Goal: Contribute content: Add original content to the website for others to see

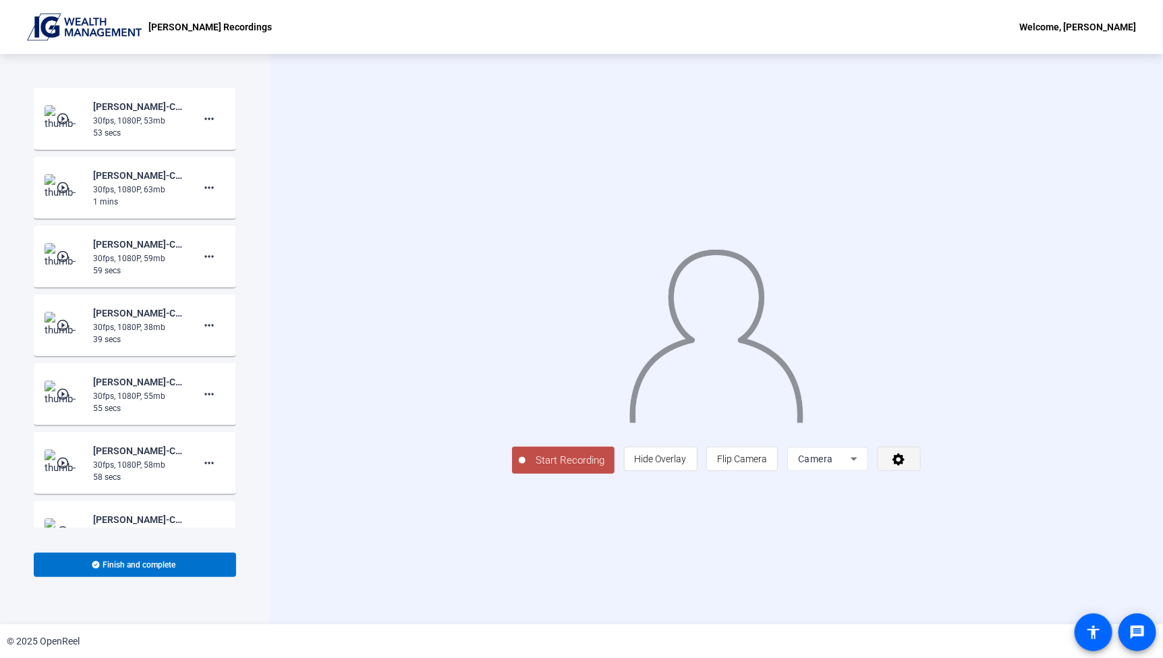
click at [920, 475] on span at bounding box center [899, 459] width 42 height 32
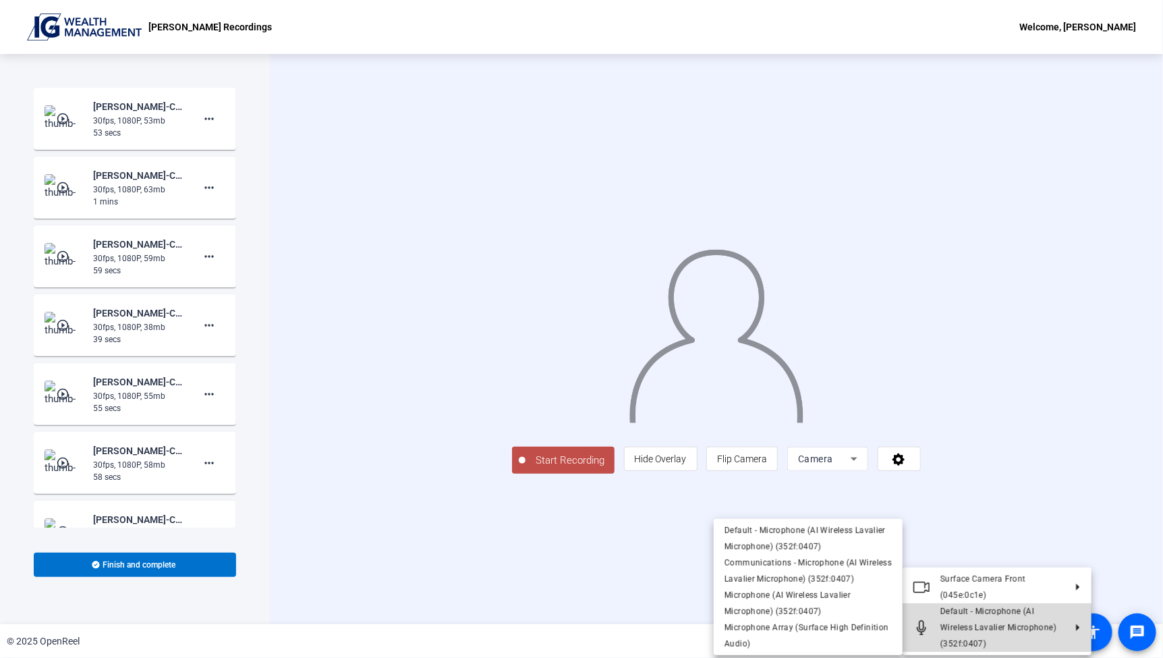
click at [977, 625] on span "Default - Microphone (AI Wireless Lavalier Microphone) (352f:0407)" at bounding box center [998, 628] width 116 height 42
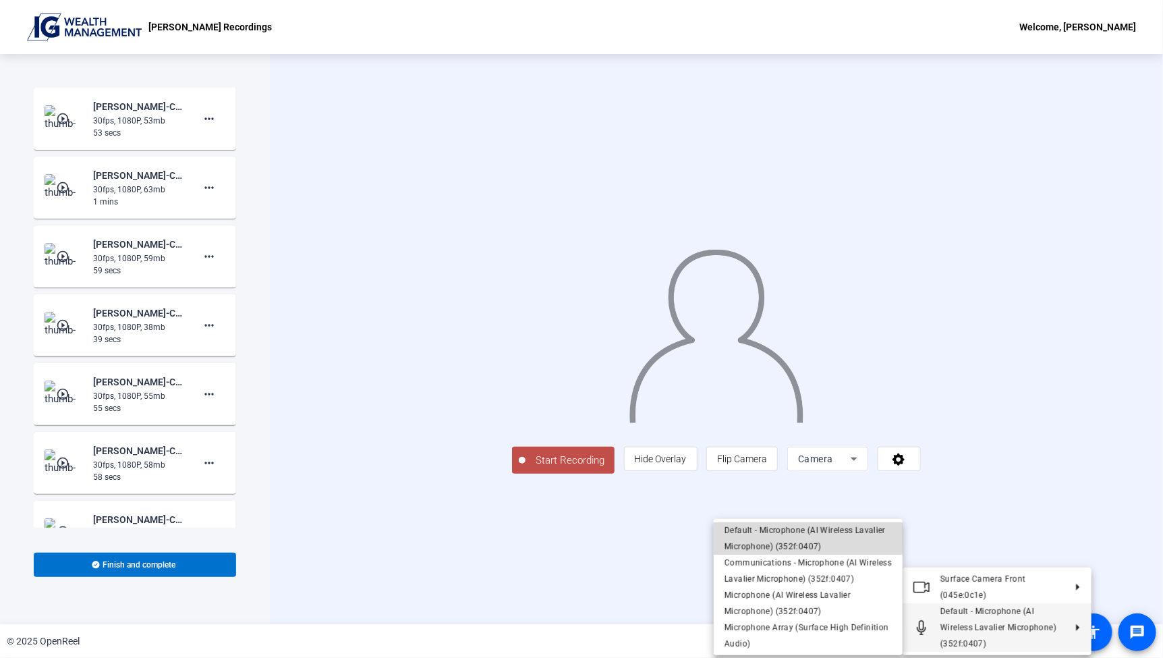
click at [762, 534] on span "Default - Microphone (AI Wireless Lavalier Microphone) (352f:0407)" at bounding box center [805, 539] width 161 height 26
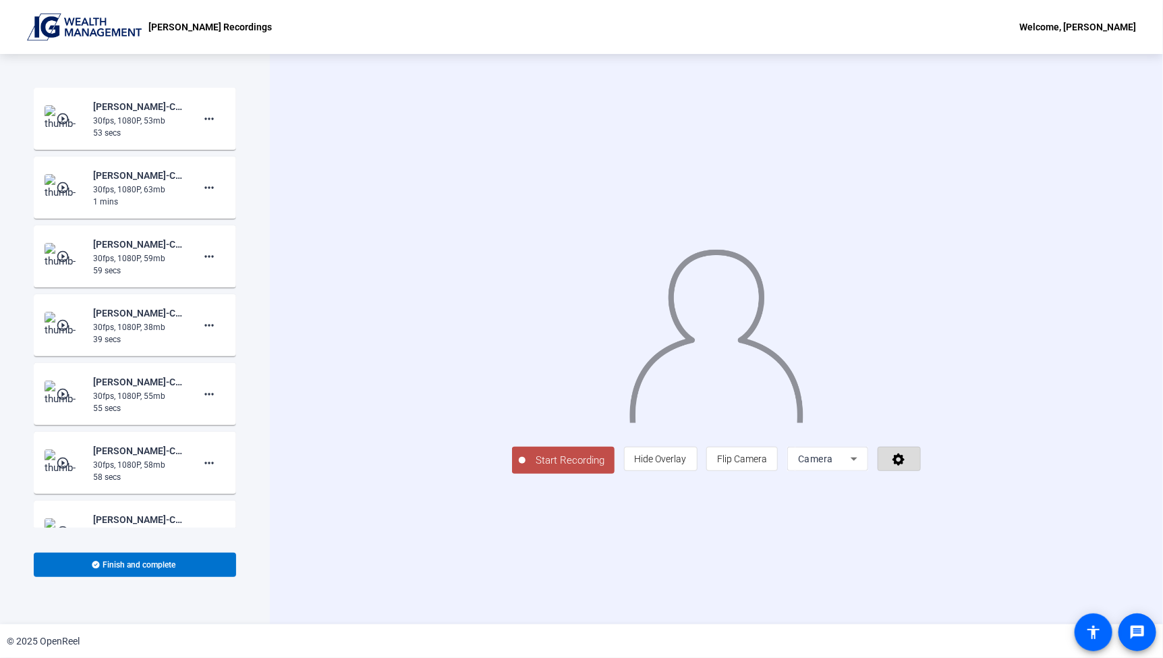
click at [907, 466] on icon at bounding box center [899, 458] width 16 height 13
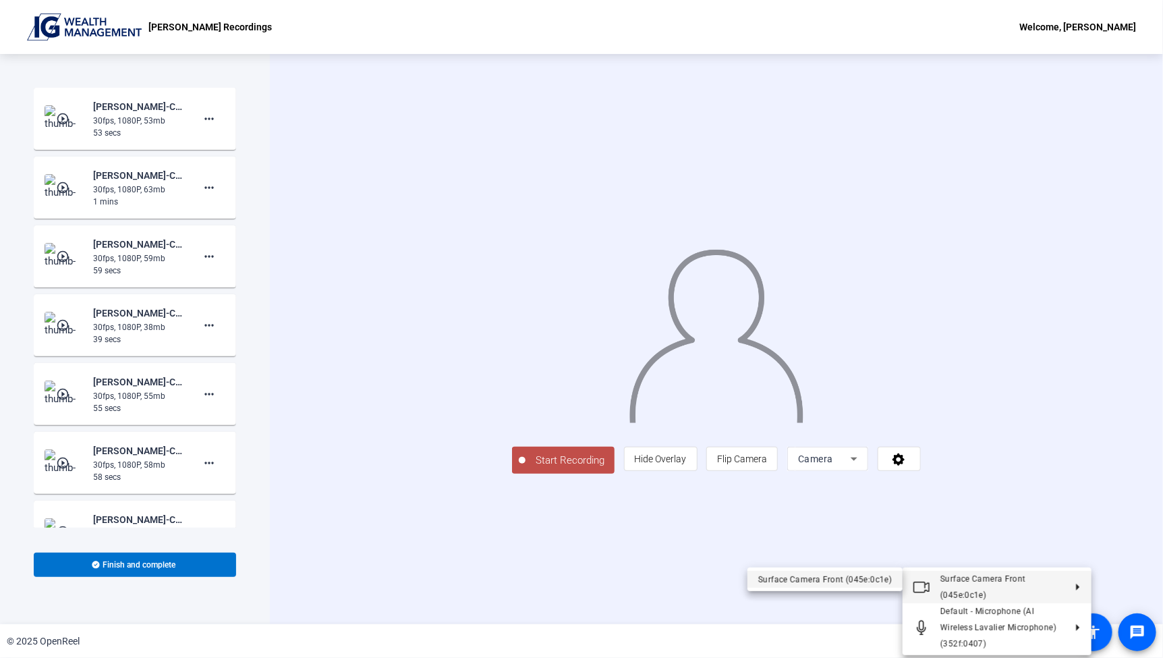
click at [828, 573] on div "Surface Camera Front (045e:0c1e)" at bounding box center [825, 579] width 134 height 16
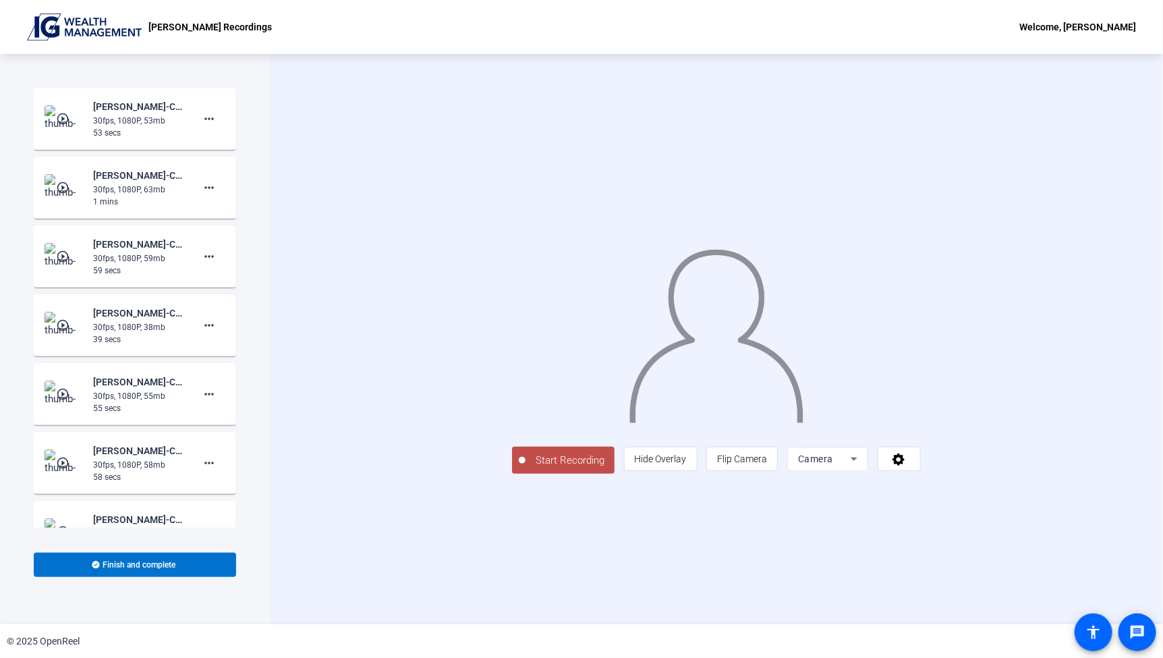
click at [921, 432] on div at bounding box center [716, 319] width 409 height 230
click at [902, 592] on div "Start Recording person Hide Overlay flip Flip Camera Camera" at bounding box center [716, 339] width 893 height 570
click at [526, 468] on span "Start Recording" at bounding box center [570, 461] width 89 height 16
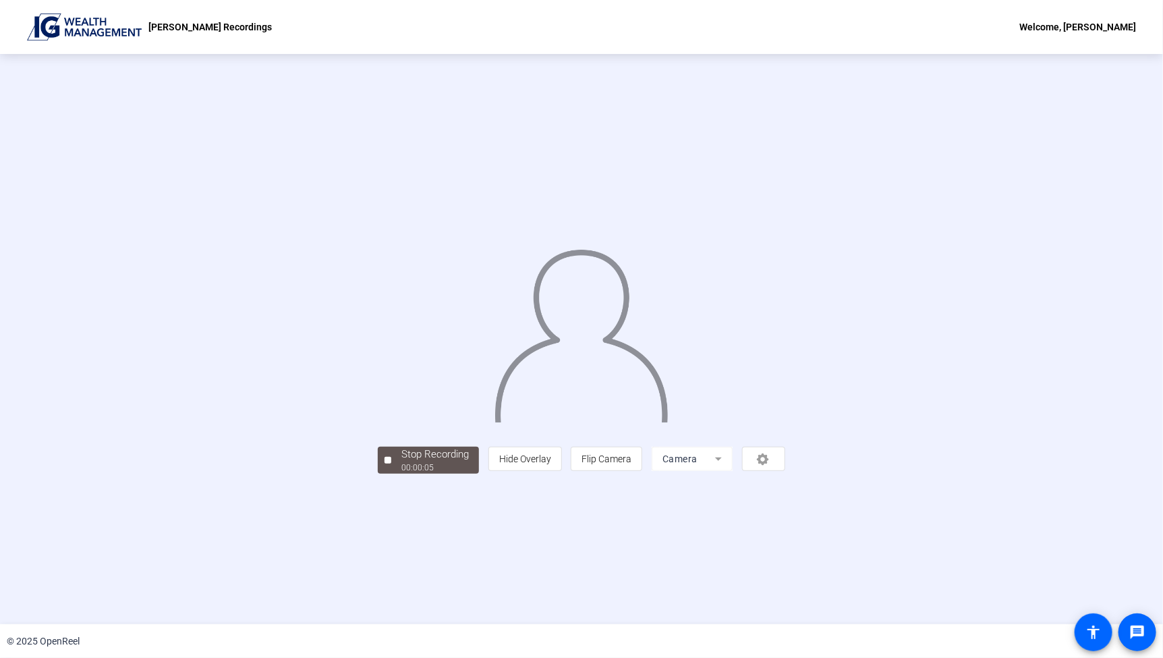
click at [785, 363] on div at bounding box center [582, 318] width 408 height 229
click at [401, 474] on div "00:00:06" at bounding box center [434, 467] width 67 height 12
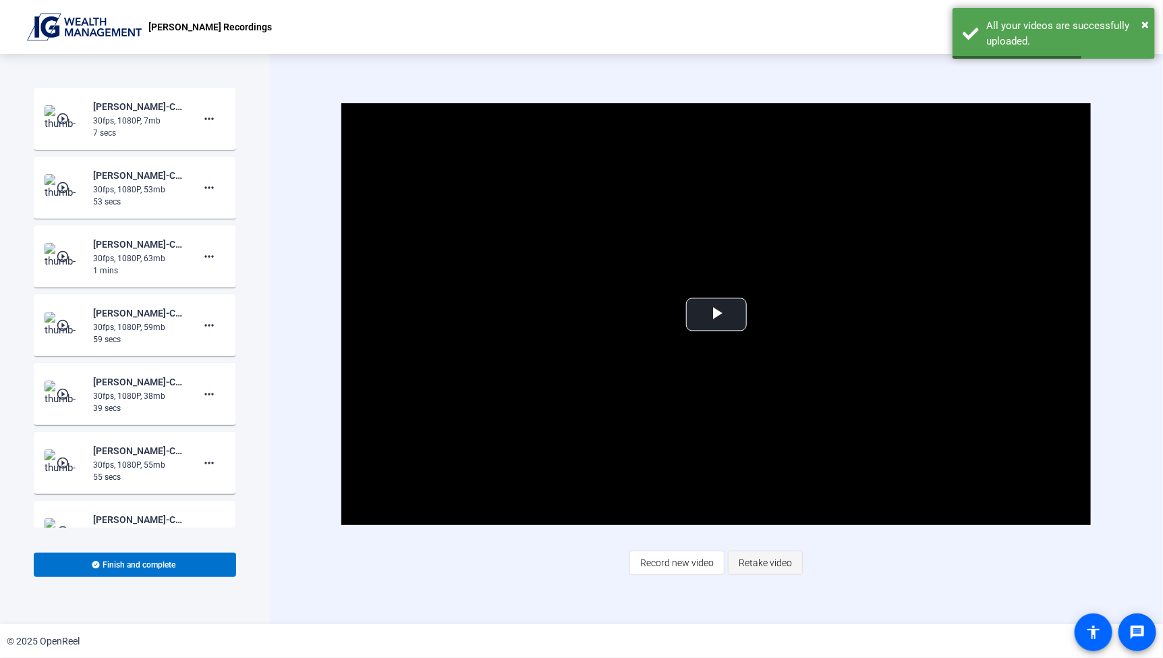
click at [784, 561] on span "Retake video" at bounding box center [765, 563] width 53 height 26
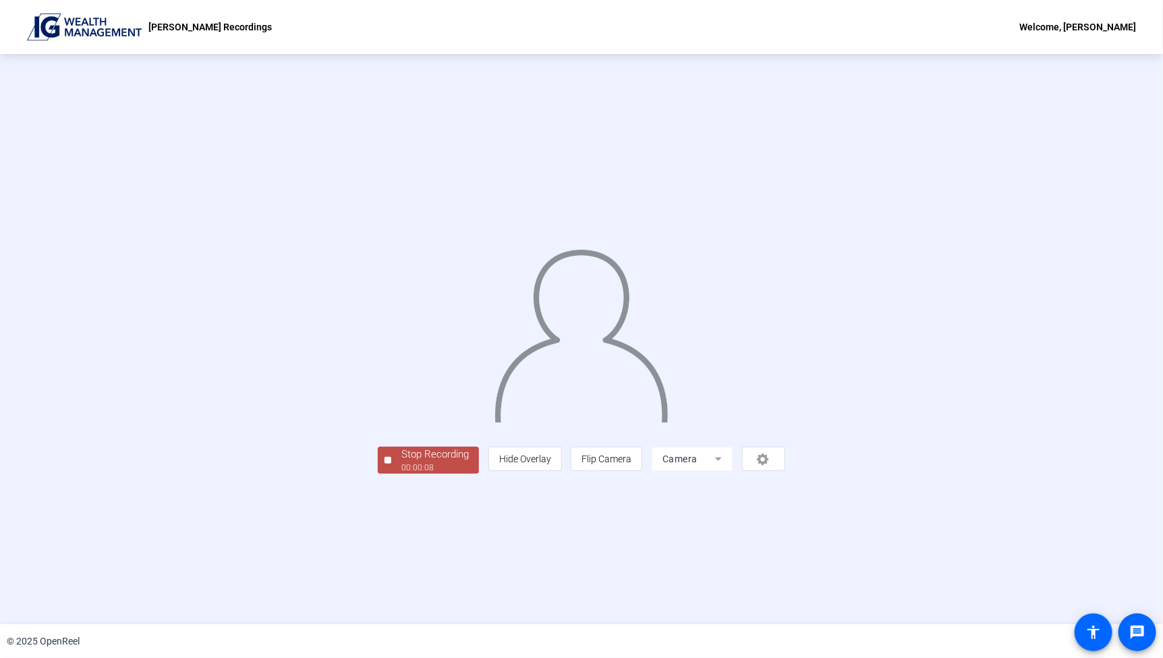
click at [378, 474] on div "Stop Recording 00:00:08 person Hide Overlay flip Flip Camera Camera" at bounding box center [582, 459] width 408 height 30
click at [401, 474] on div "00:00:10" at bounding box center [434, 467] width 67 height 12
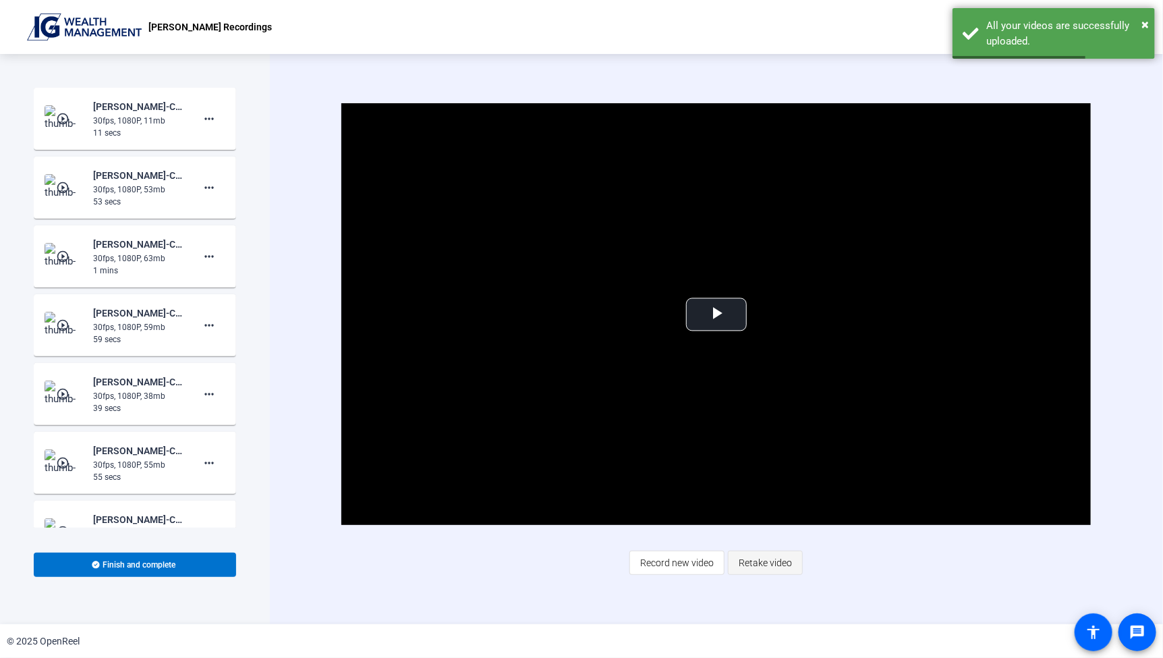
click at [756, 561] on span "Retake video" at bounding box center [765, 563] width 53 height 26
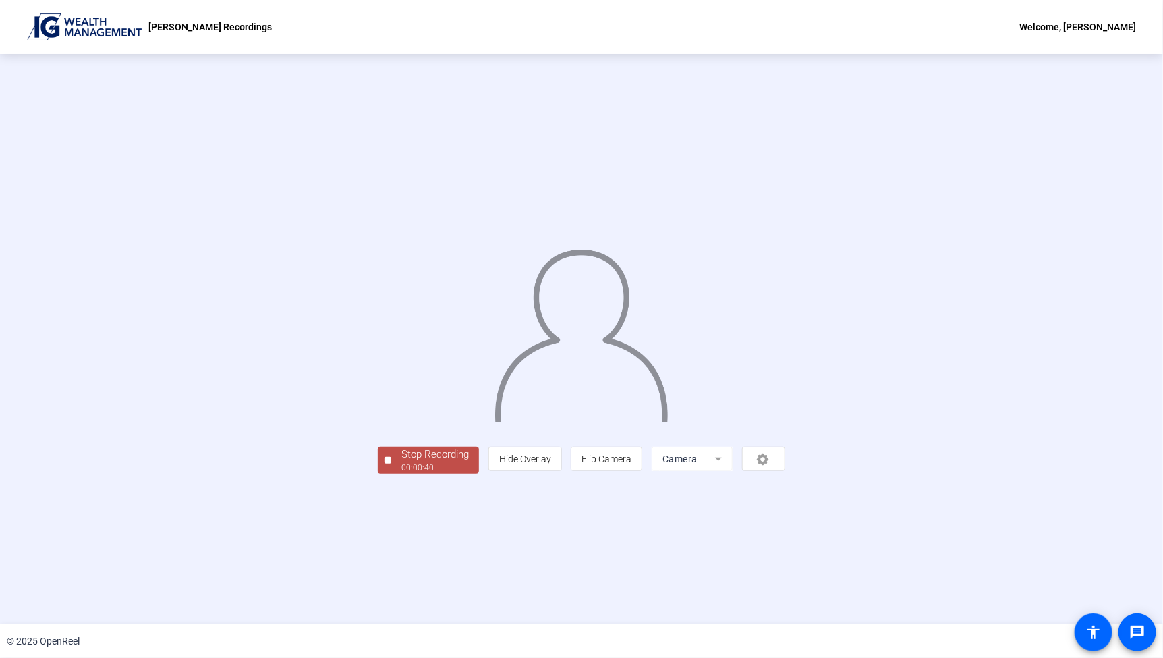
click at [401, 462] on div "Stop Recording" at bounding box center [434, 455] width 67 height 16
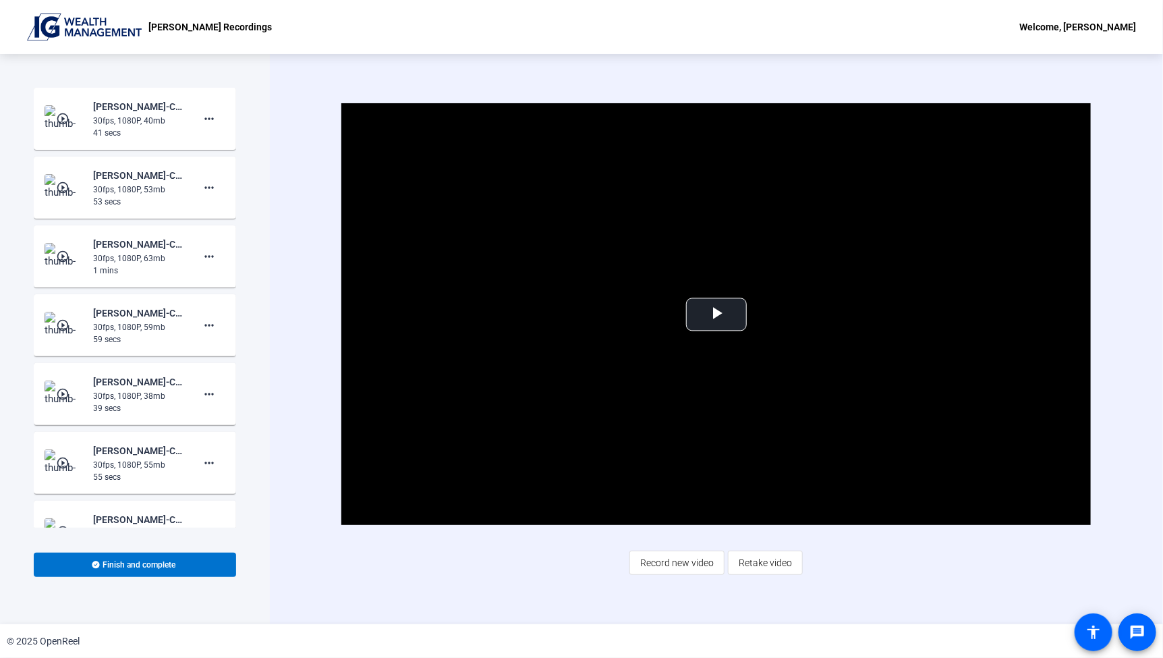
click at [945, 606] on div "Video Player is loading. Play Video Play Mute Current Time 0:00 / Duration 0:40…" at bounding box center [716, 339] width 893 height 570
click at [775, 563] on span "Retake video" at bounding box center [765, 563] width 53 height 26
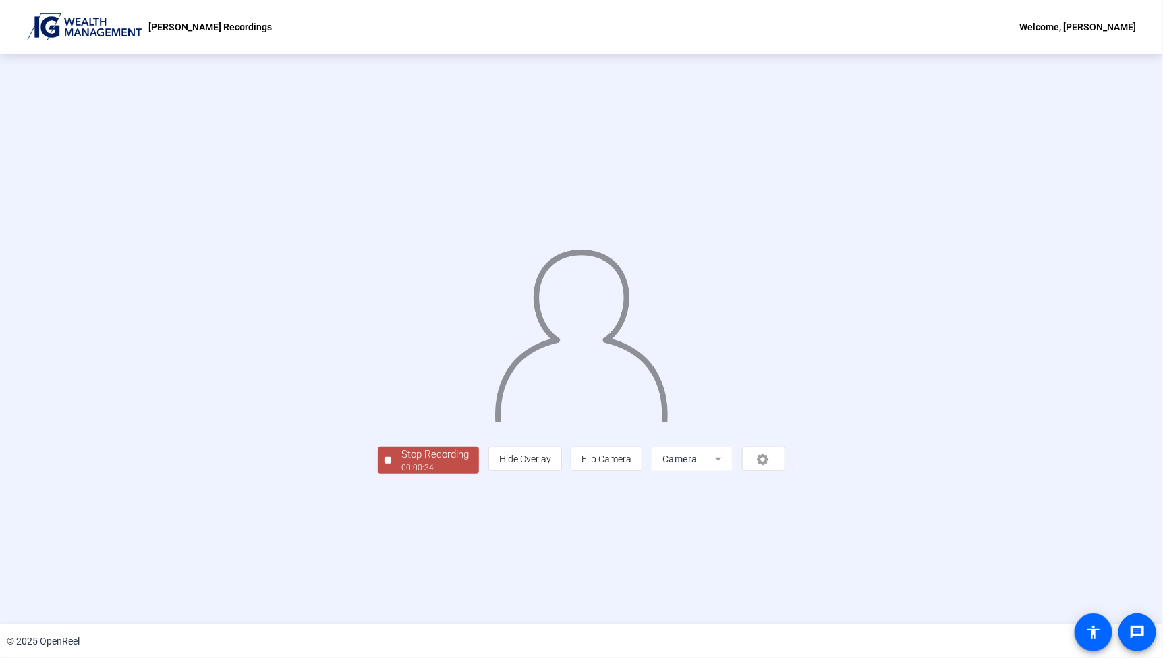
click at [785, 335] on div at bounding box center [582, 318] width 408 height 229
click at [401, 462] on div "Stop Recording" at bounding box center [434, 455] width 67 height 16
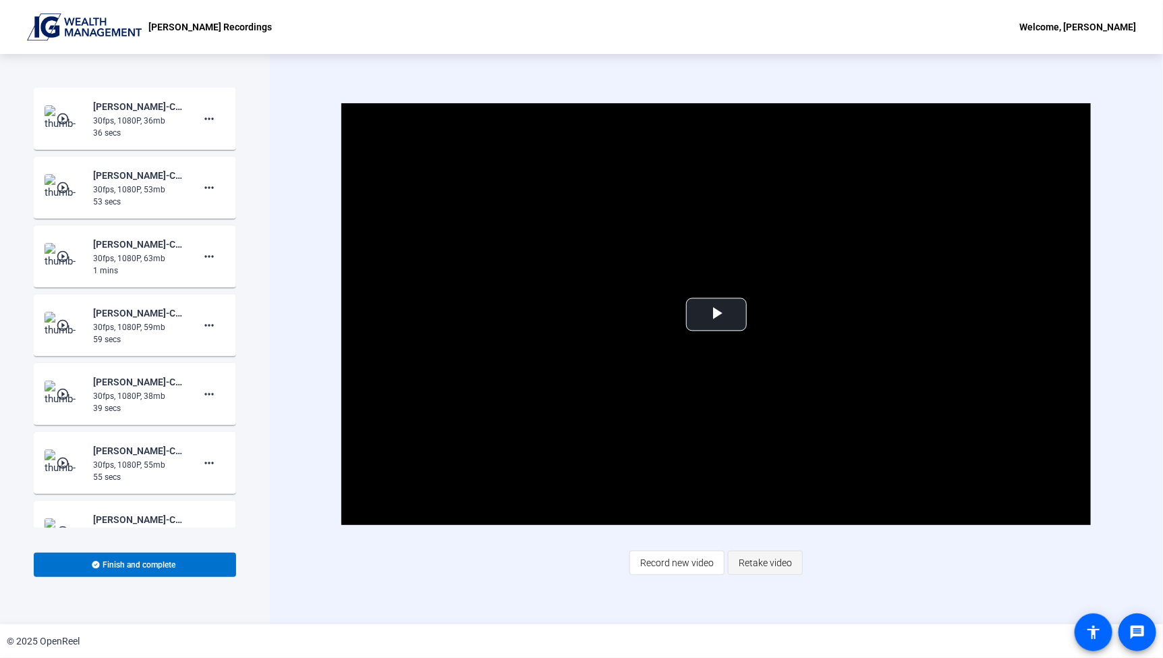
click at [770, 567] on span "Retake video" at bounding box center [765, 563] width 53 height 26
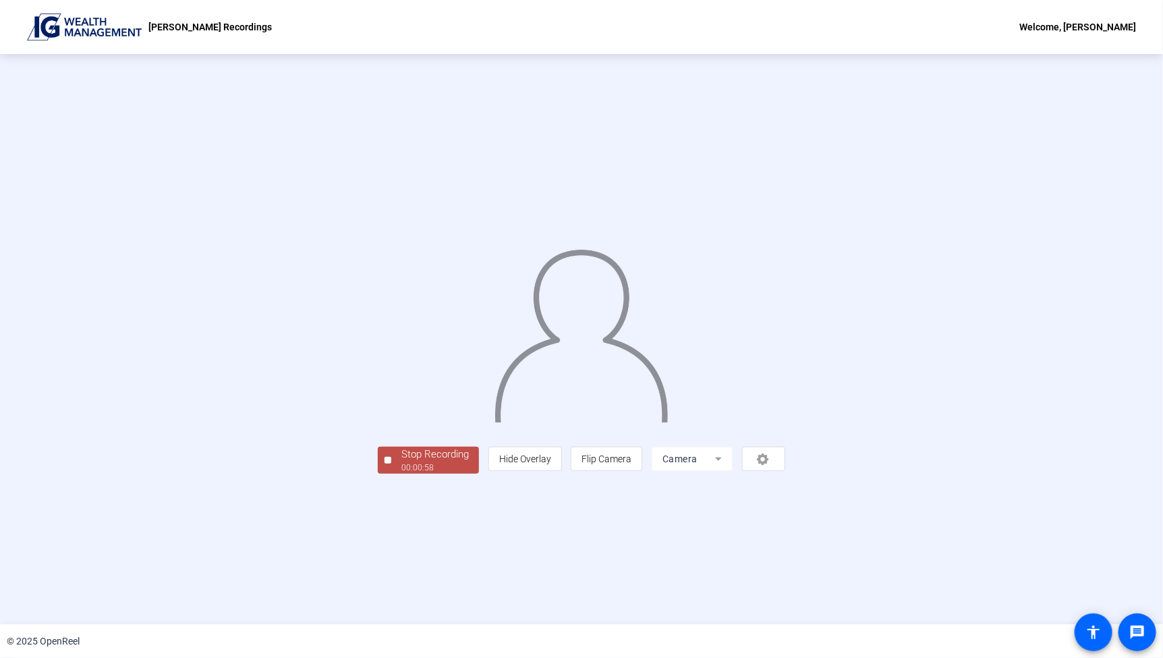
click at [401, 474] on div "00:00:58" at bounding box center [434, 467] width 67 height 12
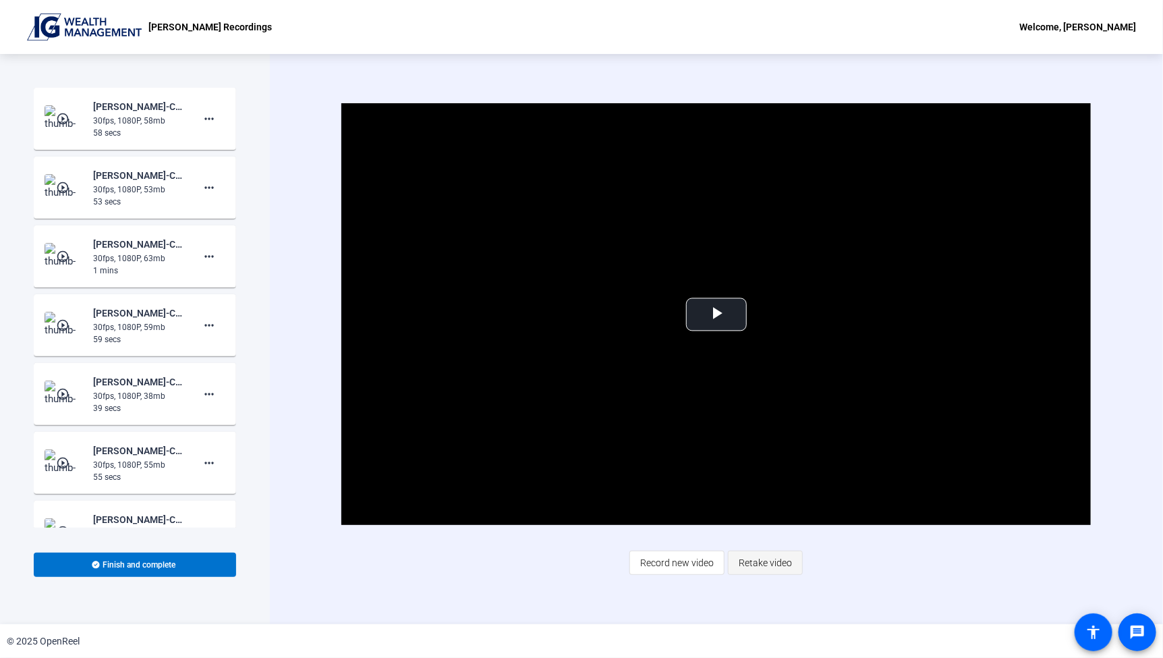
click at [772, 561] on span "Retake video" at bounding box center [765, 563] width 53 height 26
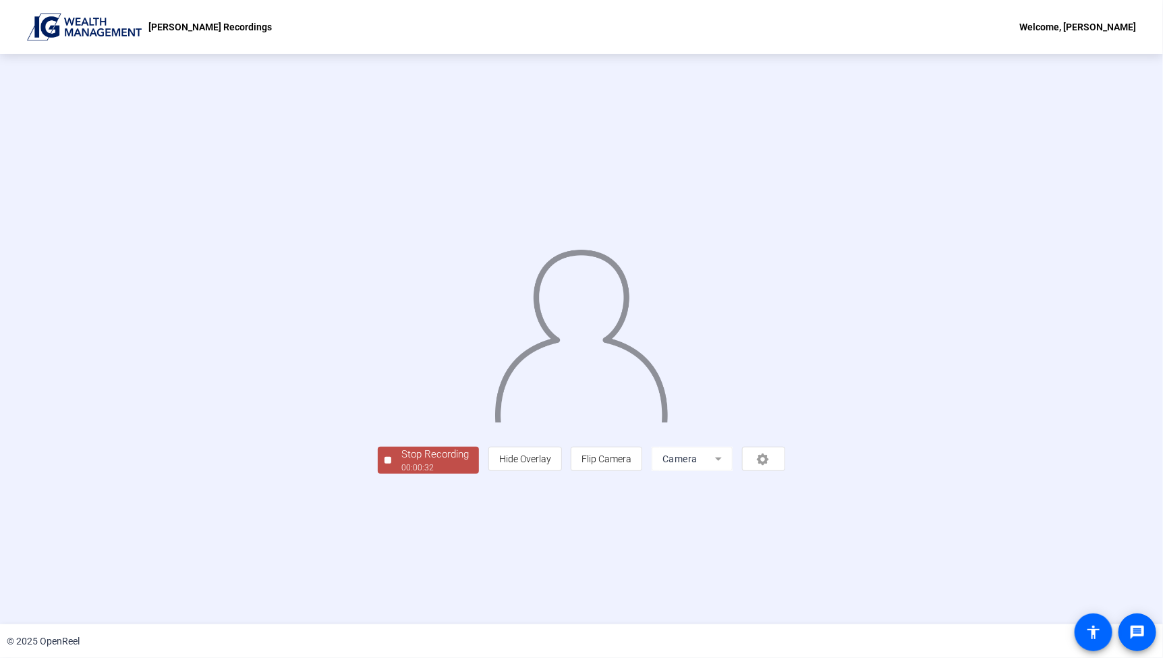
click at [401, 462] on div "Stop Recording" at bounding box center [434, 455] width 67 height 16
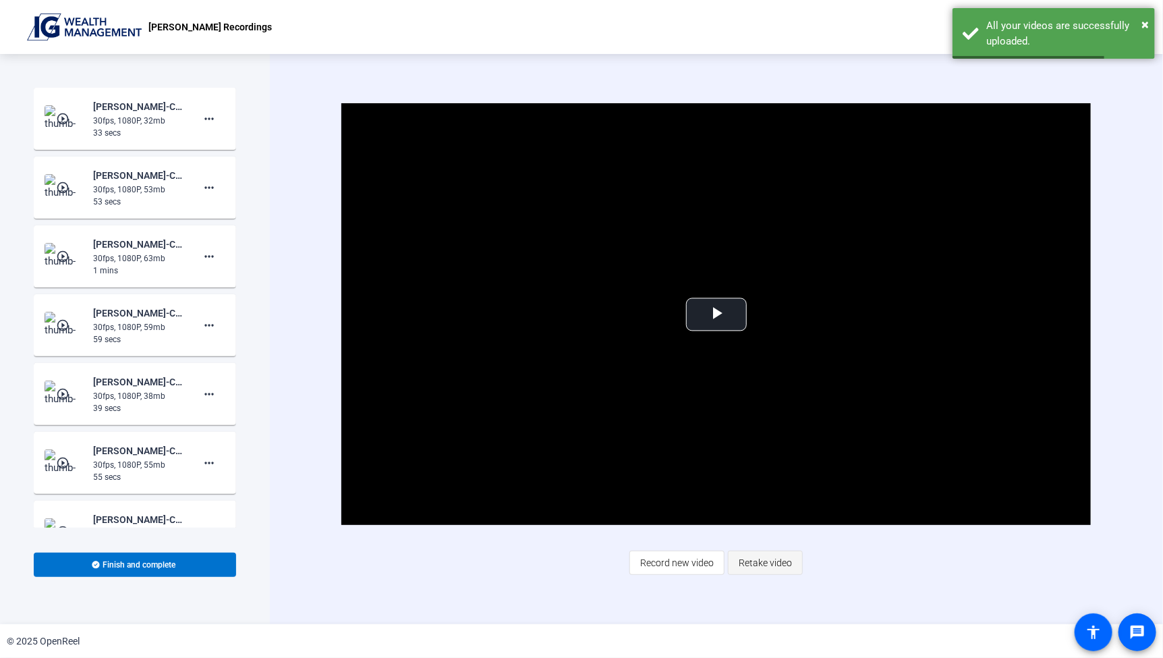
click at [795, 566] on span at bounding box center [766, 562] width 74 height 32
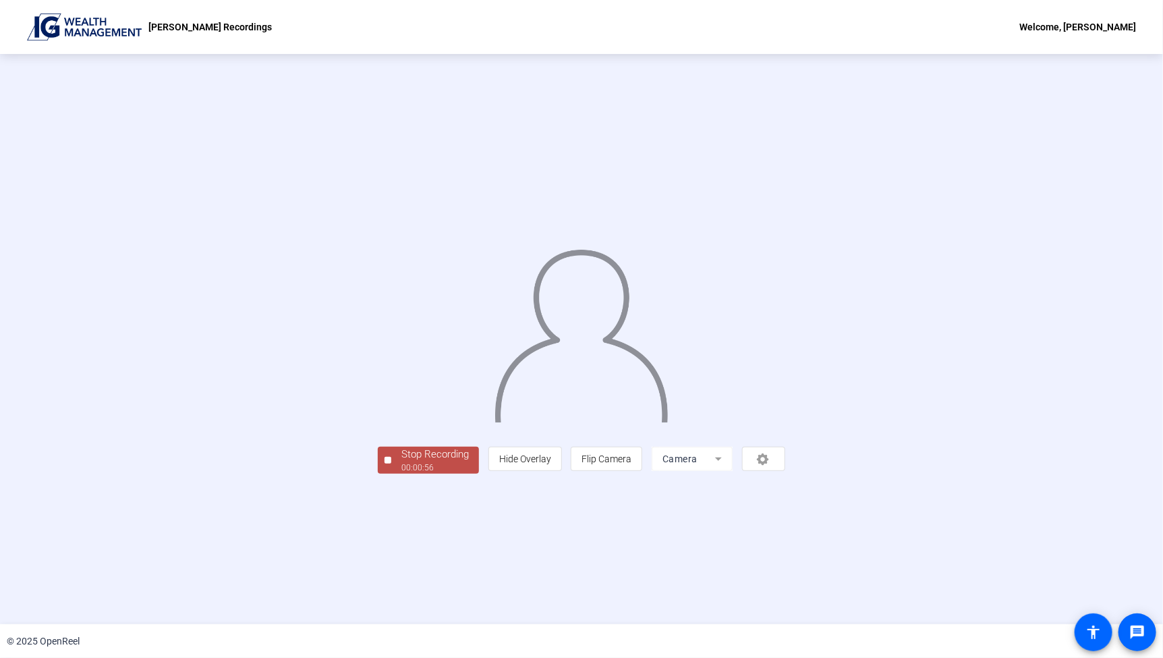
click at [401, 474] on div "00:00:56" at bounding box center [434, 467] width 67 height 12
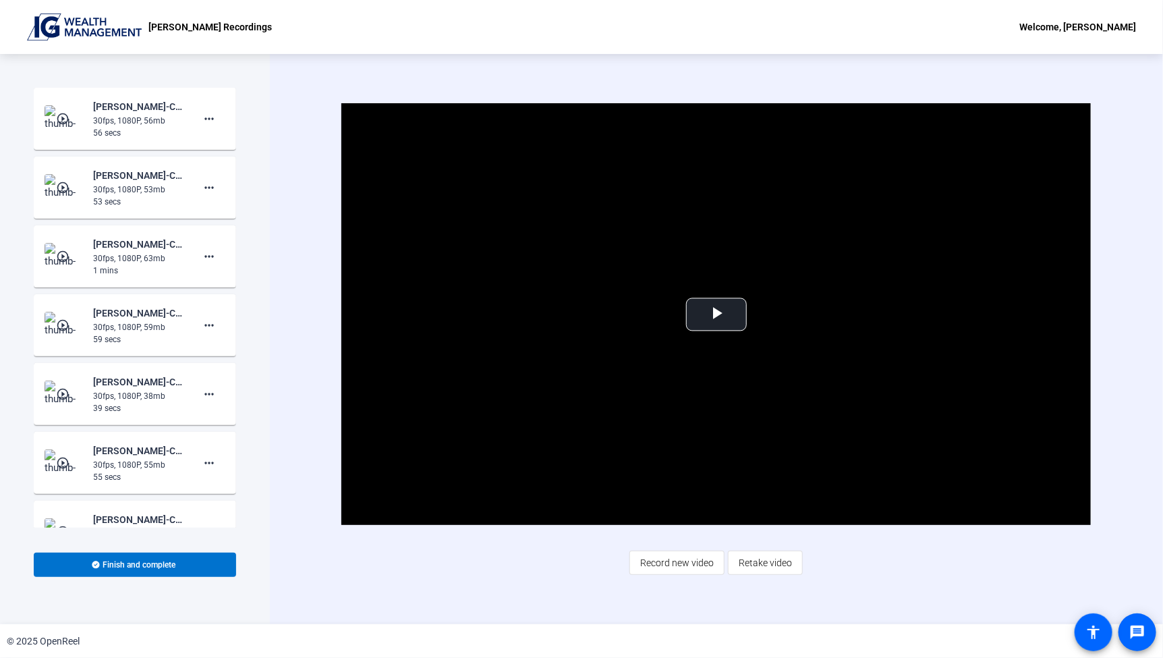
click at [159, 119] on div "30fps, 1080P, 56mb" at bounding box center [138, 121] width 90 height 12
click at [202, 119] on mat-icon "more_horiz" at bounding box center [209, 119] width 16 height 16
click at [219, 177] on span "Add Notes" at bounding box center [223, 180] width 54 height 16
click at [125, 167] on textarea at bounding box center [123, 166] width 136 height 32
type textarea "For publication Sept 3"
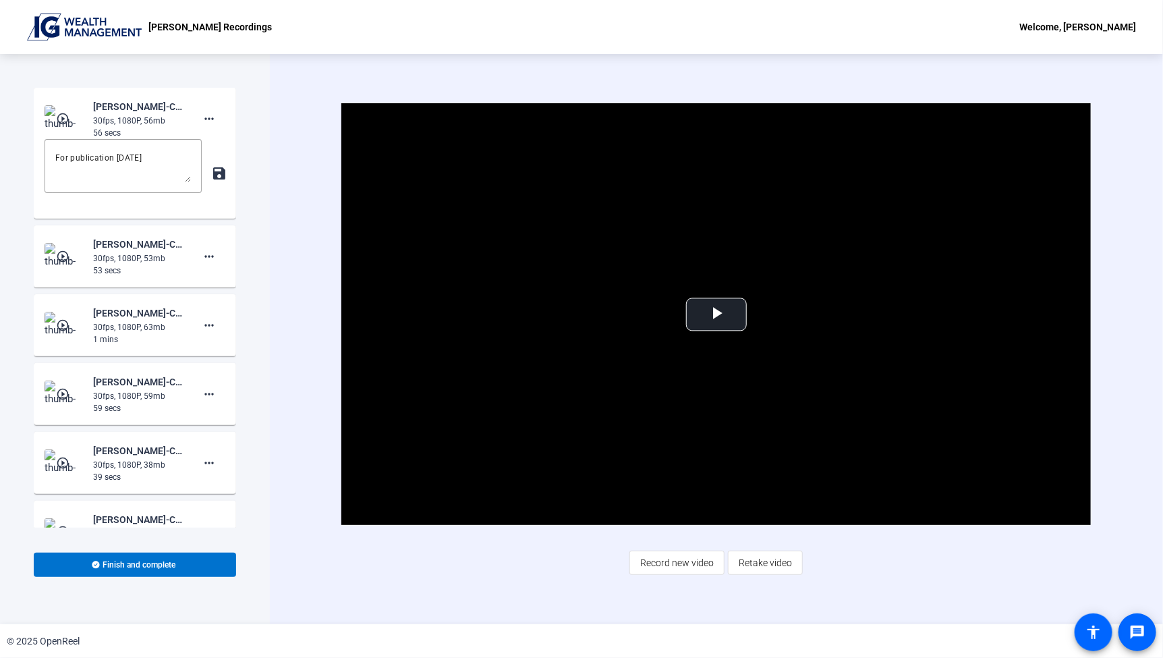
click at [211, 172] on mat-icon "save" at bounding box center [218, 173] width 14 height 16
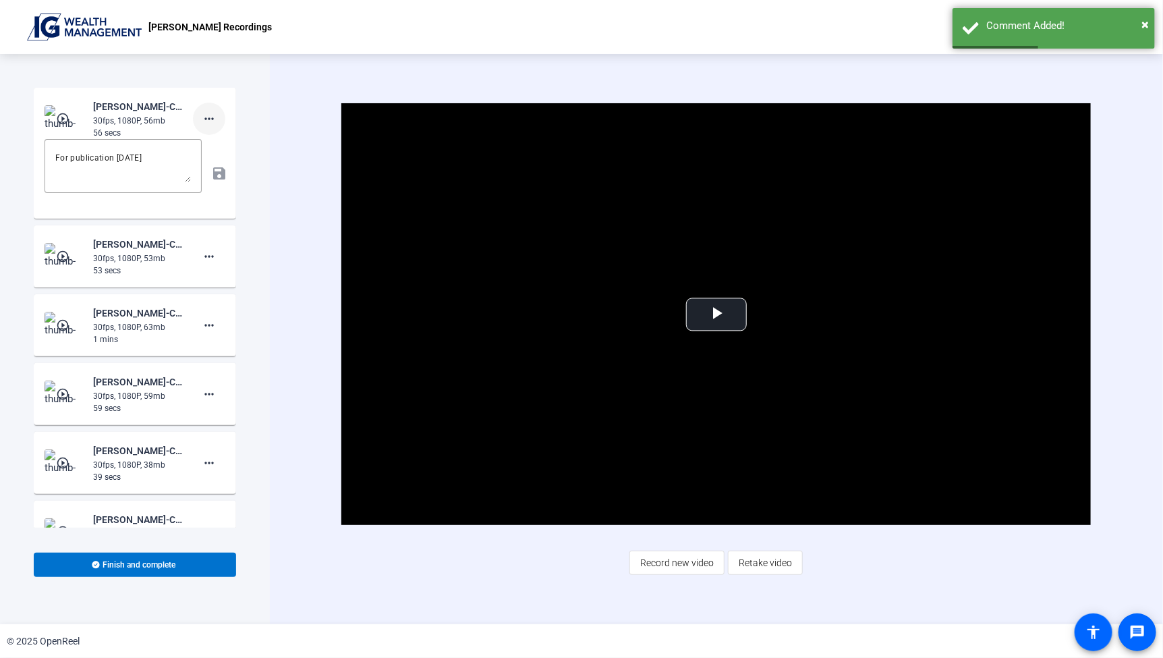
click at [193, 121] on span at bounding box center [209, 119] width 32 height 32
click at [295, 109] on div at bounding box center [581, 329] width 1163 height 658
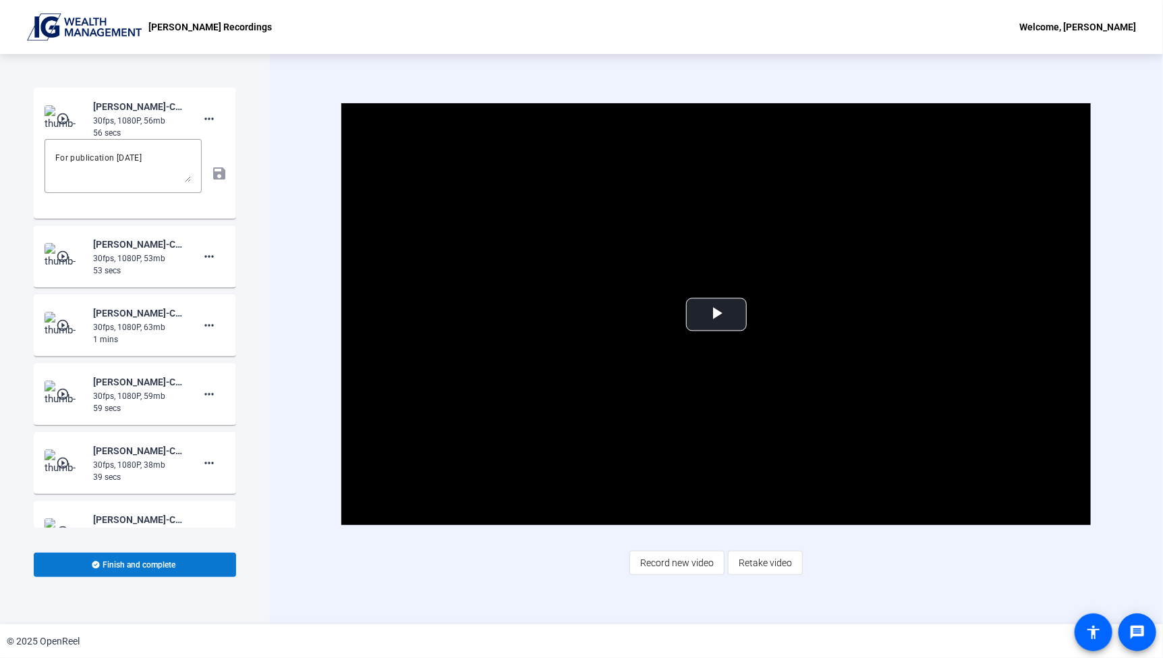
click at [108, 568] on span "Finish and complete" at bounding box center [139, 564] width 73 height 11
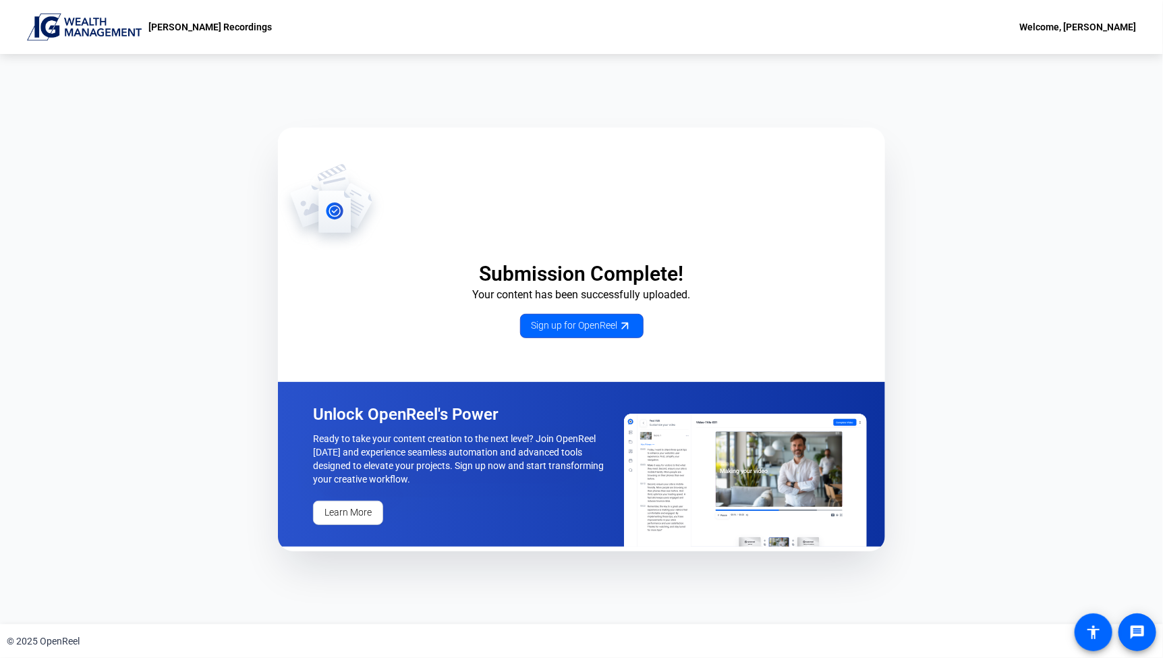
click at [106, 17] on img at bounding box center [84, 26] width 115 height 27
click at [102, 22] on img at bounding box center [84, 26] width 115 height 27
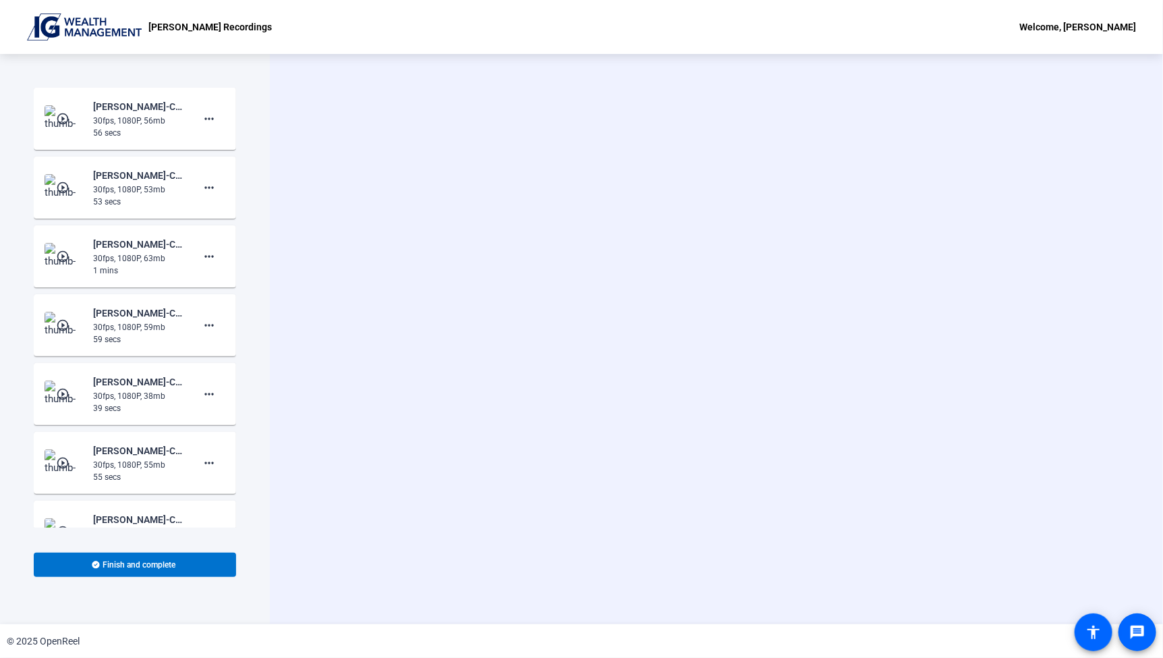
click at [61, 115] on mat-icon "play_circle_outline" at bounding box center [64, 118] width 16 height 13
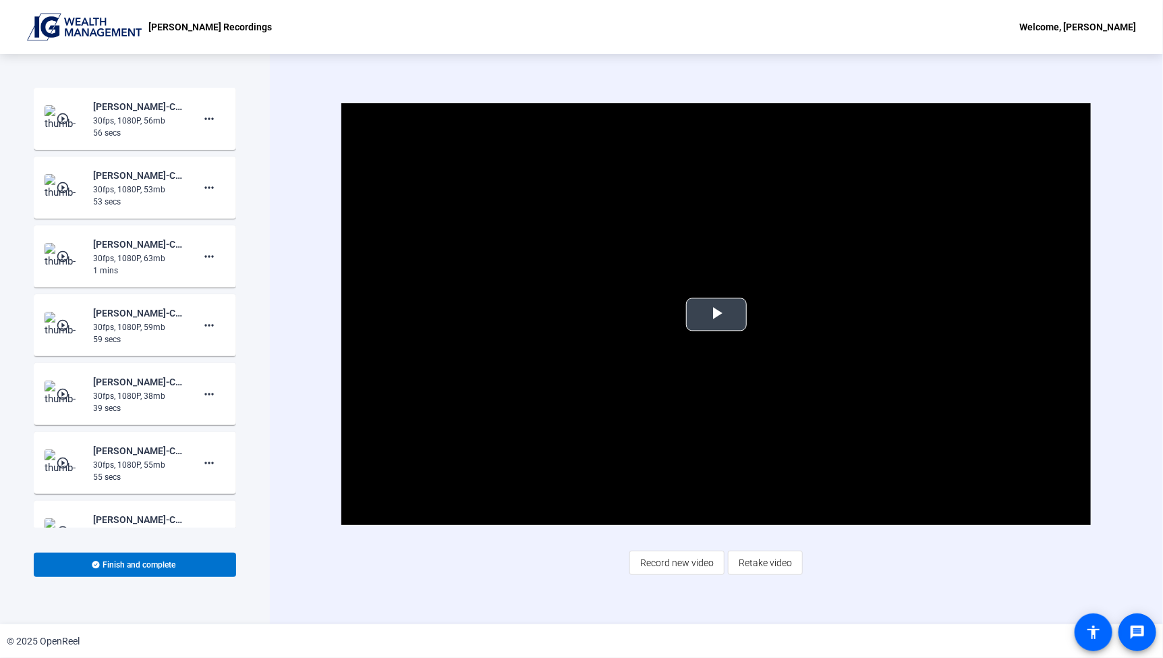
click at [717, 314] on span "Video Player" at bounding box center [717, 314] width 0 height 0
